Goal: Task Accomplishment & Management: Manage account settings

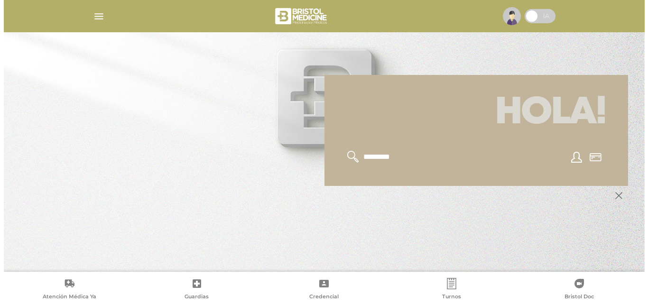
scroll to position [95, 0]
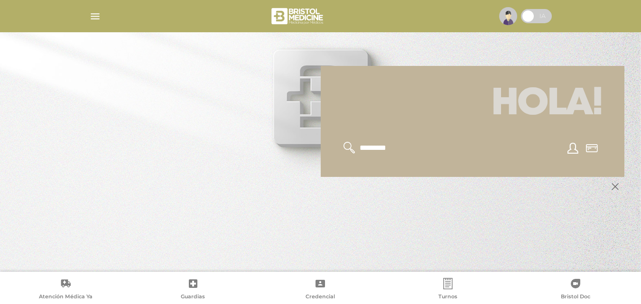
click at [384, 157] on div at bounding box center [472, 147] width 281 height 35
click at [95, 15] on img "button" at bounding box center [95, 16] width 12 height 12
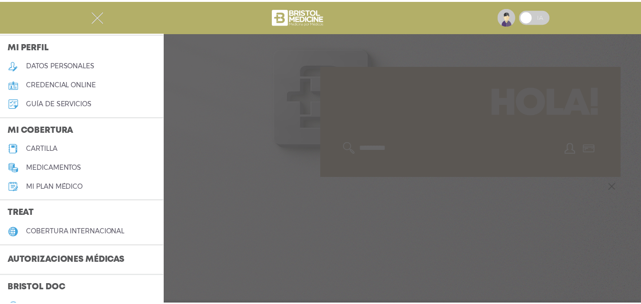
scroll to position [47, 0]
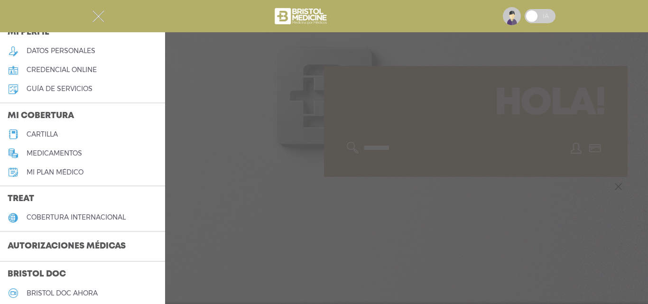
drag, startPoint x: 354, startPoint y: 177, endPoint x: 294, endPoint y: 139, distance: 71.5
click at [353, 175] on div at bounding box center [324, 152] width 648 height 304
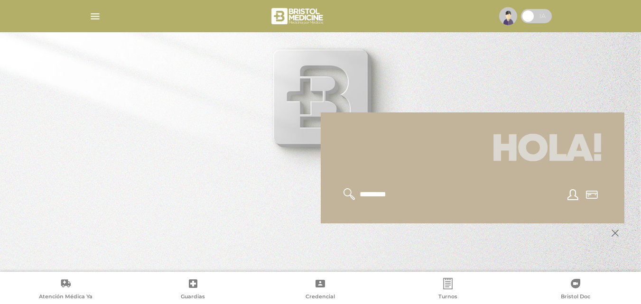
scroll to position [114, 0]
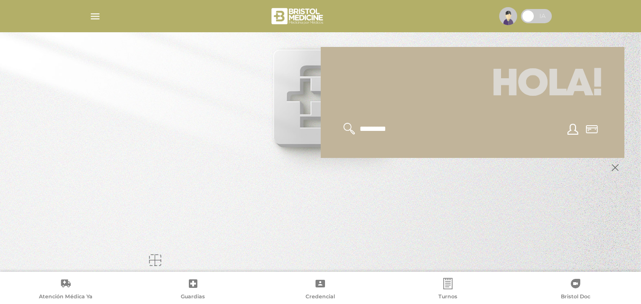
click at [319, 279] on icon at bounding box center [320, 283] width 11 height 11
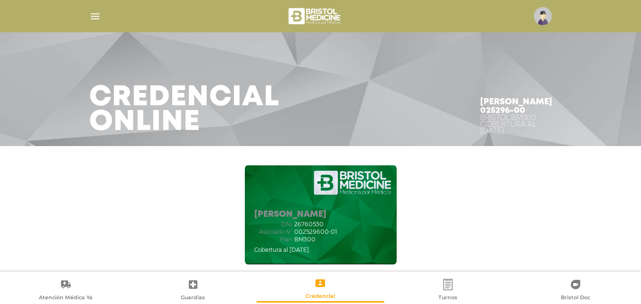
click at [94, 16] on img "button" at bounding box center [95, 16] width 12 height 12
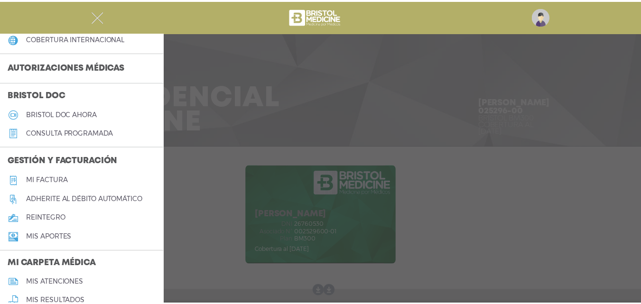
scroll to position [237, 0]
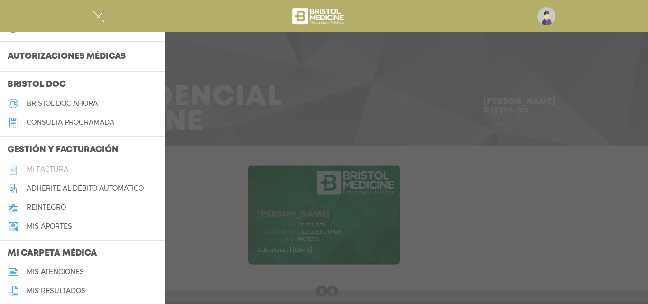
click at [57, 168] on h5 "Mi factura" at bounding box center [48, 170] width 42 height 8
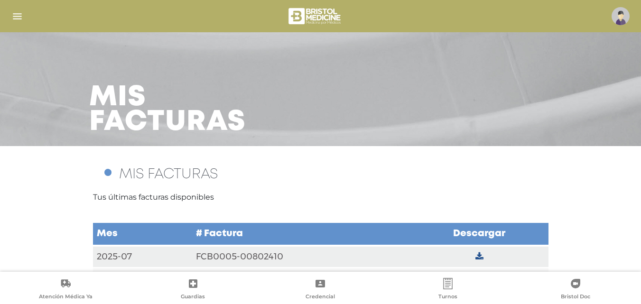
click at [15, 14] on img "button" at bounding box center [17, 16] width 12 height 12
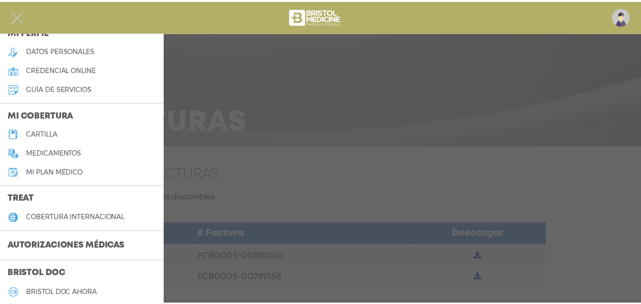
scroll to position [142, 0]
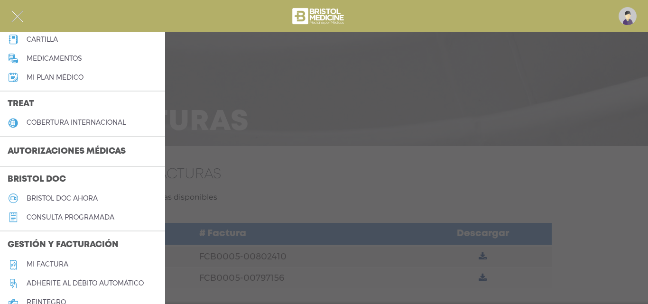
click at [71, 148] on h3 "Autorizaciones médicas" at bounding box center [66, 152] width 133 height 18
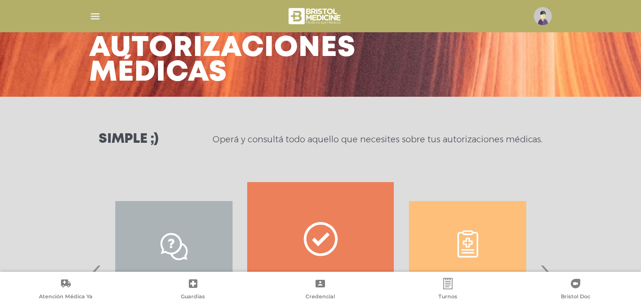
scroll to position [142, 0]
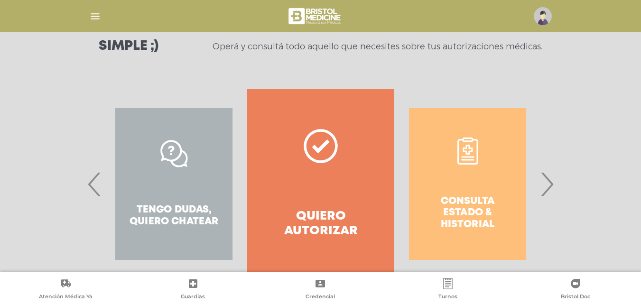
click at [547, 174] on span "›" at bounding box center [547, 183] width 19 height 51
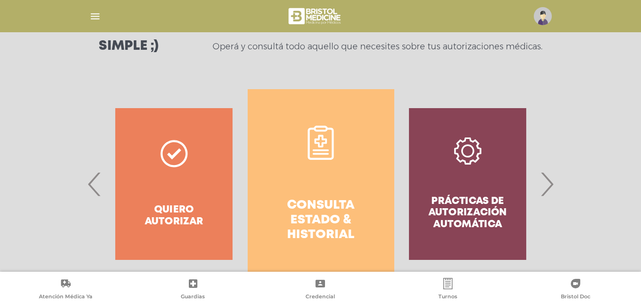
click at [322, 143] on icon at bounding box center [321, 141] width 12 height 12
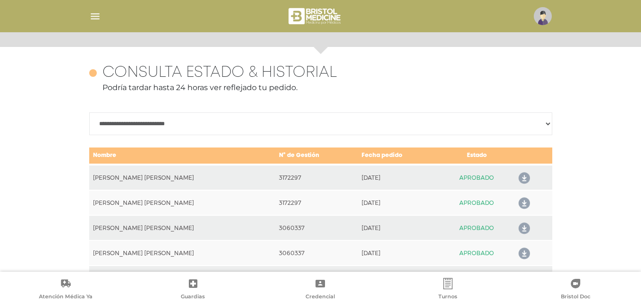
scroll to position [421, 0]
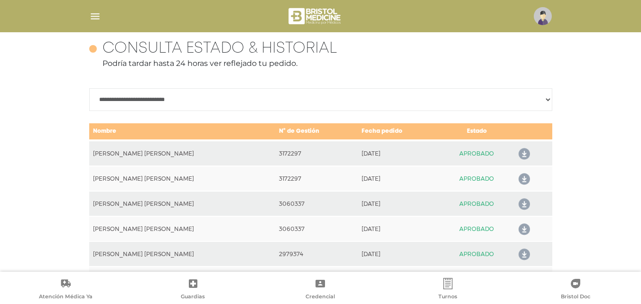
click at [522, 150] on icon at bounding box center [522, 154] width 15 height 15
click at [520, 176] on icon at bounding box center [522, 179] width 15 height 15
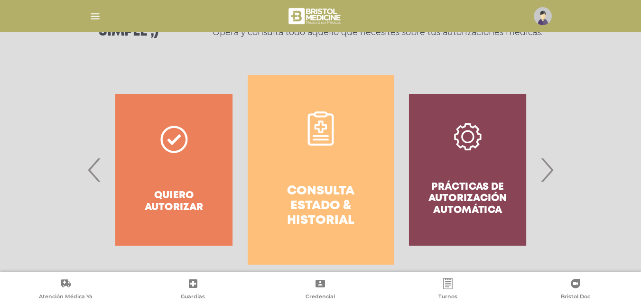
scroll to position [0, 0]
